Goal: Transaction & Acquisition: Download file/media

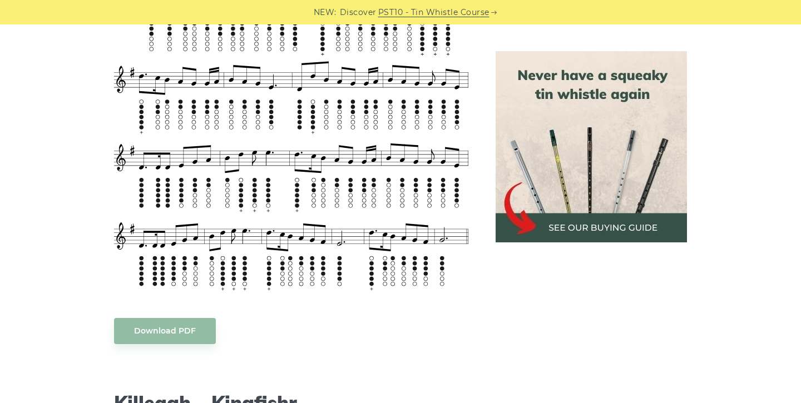
scroll to position [850, 0]
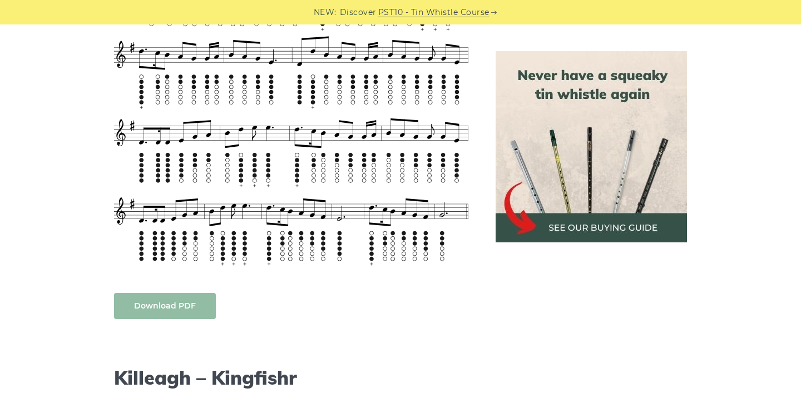
click at [184, 313] on link "Download PDF" at bounding box center [165, 306] width 102 height 26
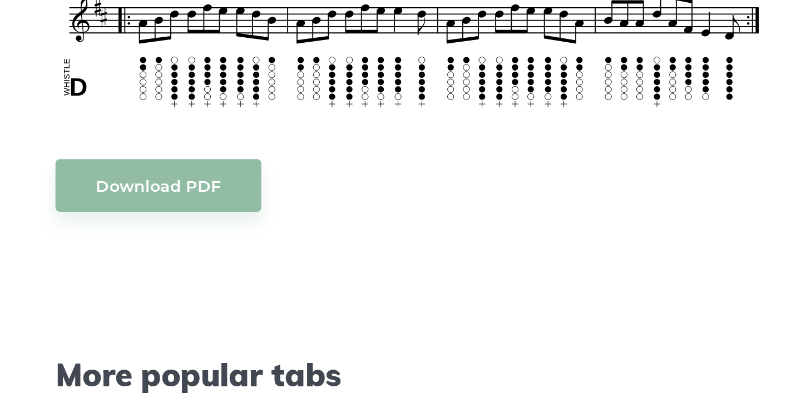
scroll to position [273, 0]
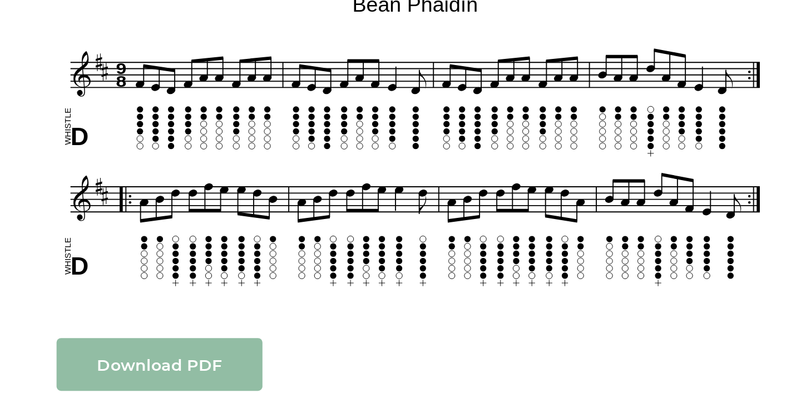
click at [114, 269] on link "Download PDF" at bounding box center [165, 282] width 102 height 26
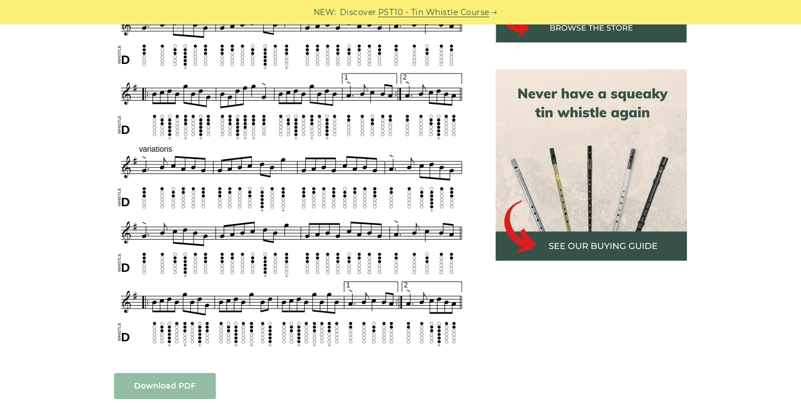
scroll to position [468, 0]
click at [177, 375] on link "Download PDF" at bounding box center [165, 386] width 102 height 26
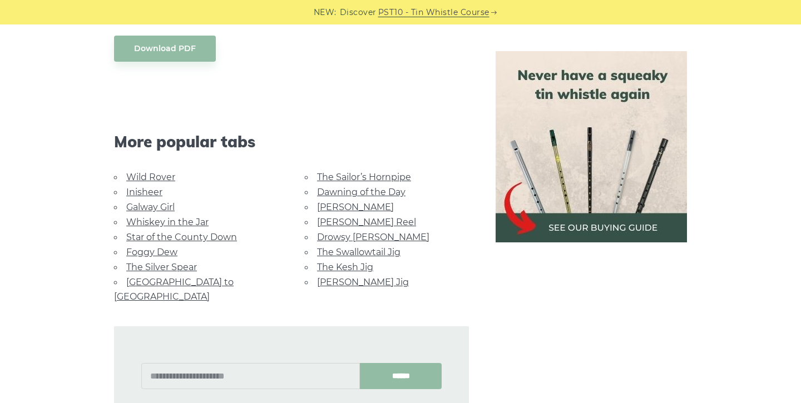
scroll to position [704, 0]
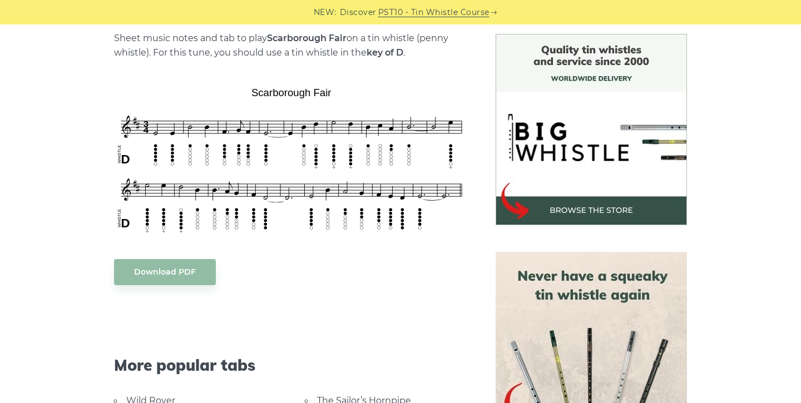
scroll to position [284, 0]
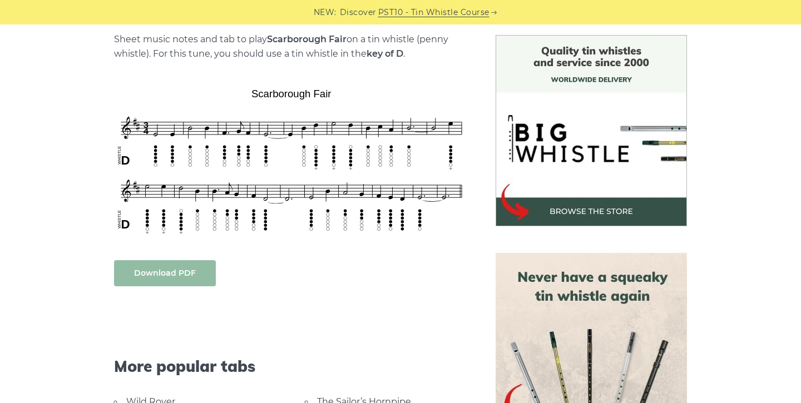
click at [201, 271] on link "Download PDF" at bounding box center [165, 273] width 102 height 26
